Goal: Complete application form

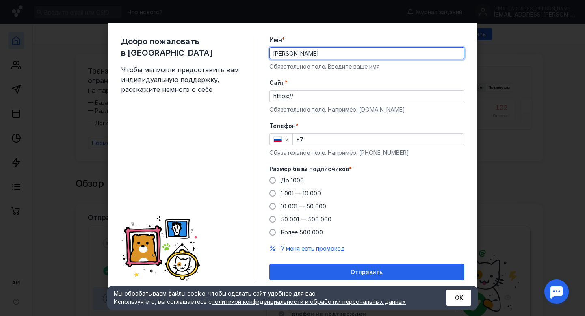
paste input "[URL][DOMAIN_NAME]"
type input "[PERSON_NAME]"
click at [307, 96] on input "Cайт *" at bounding box center [380, 96] width 167 height 11
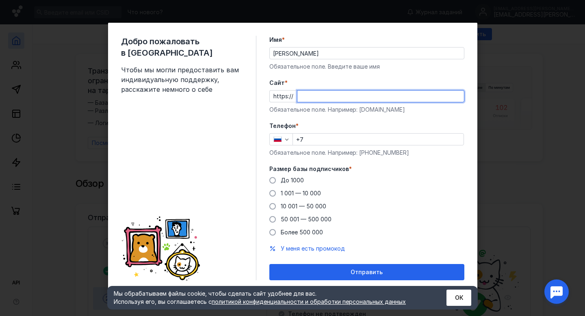
paste input "[DOMAIN_NAME][URL]"
drag, startPoint x: 339, startPoint y: 97, endPoint x: 403, endPoint y: 97, distance: 64.6
click at [403, 97] on input "[DOMAIN_NAME][URL]" at bounding box center [380, 96] width 167 height 11
type input "[DOMAIN_NAME][URL]"
click at [350, 141] on input "+7" at bounding box center [378, 139] width 171 height 11
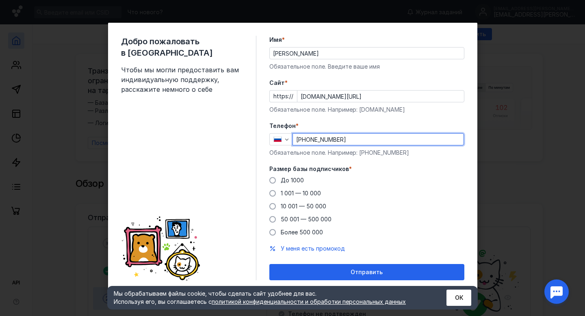
type input "[PHONE_NUMBER]"
click at [293, 199] on div "До [DATE] 1 001 — 10 000 10 001 — 50 000 50 001 — 500 000 Более 500 000" at bounding box center [366, 206] width 195 height 60
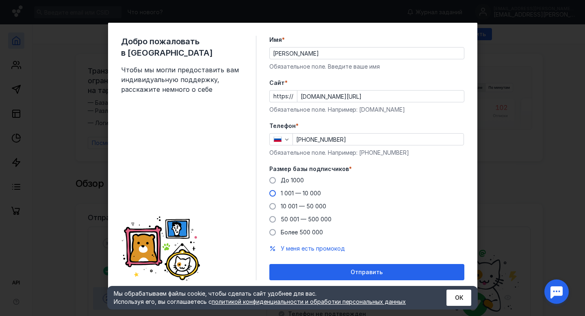
click at [294, 192] on span "1 001 — 10 000" at bounding box center [301, 193] width 40 height 7
click at [0, 0] on input "1 001 — 10 000" at bounding box center [0, 0] width 0 height 0
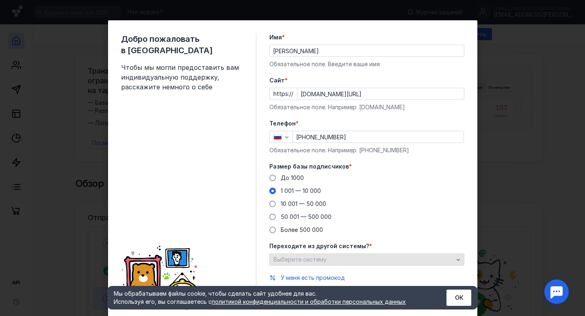
scroll to position [27, 0]
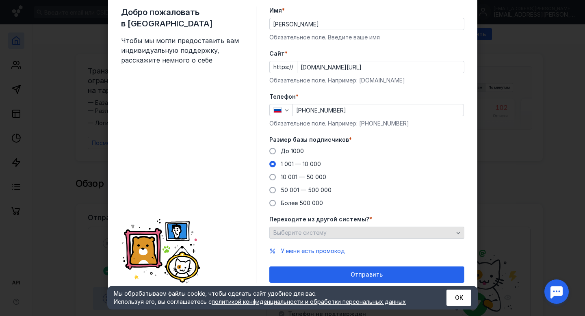
click at [335, 235] on div "Выберите систему" at bounding box center [363, 233] width 184 height 7
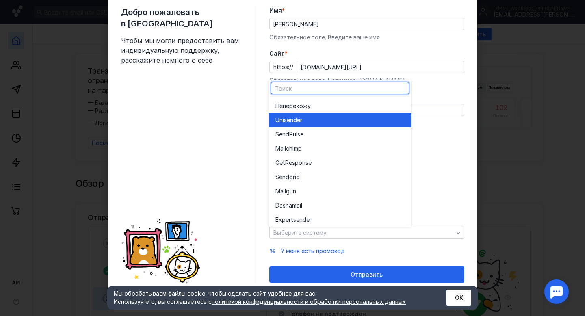
click at [351, 124] on div "Unisende r" at bounding box center [339, 120] width 129 height 8
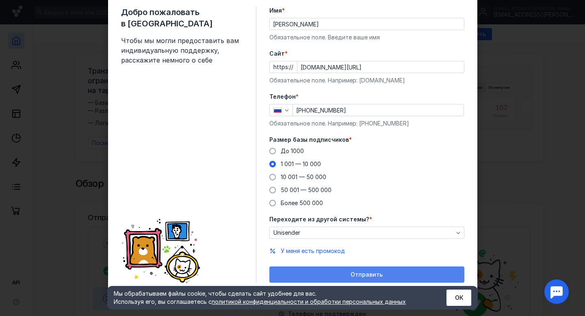
click at [370, 273] on span "Отправить" at bounding box center [367, 274] width 32 height 7
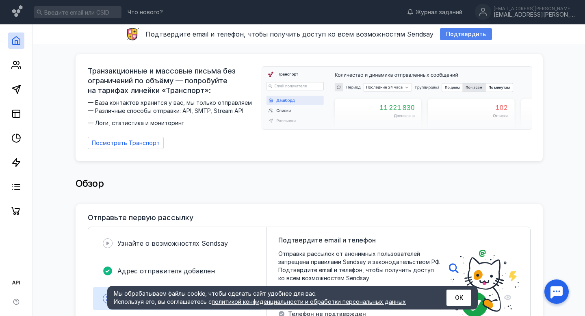
click at [461, 35] on span "Подтвердить" at bounding box center [466, 34] width 40 height 7
